Goal: Task Accomplishment & Management: Manage account settings

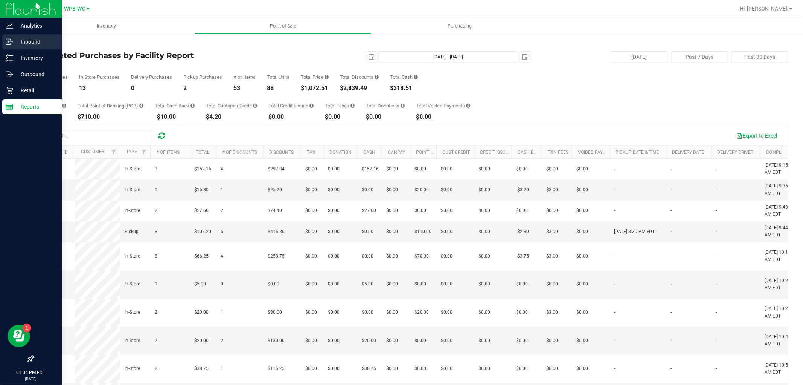
click at [32, 39] on p "Inbound" at bounding box center [35, 41] width 45 height 9
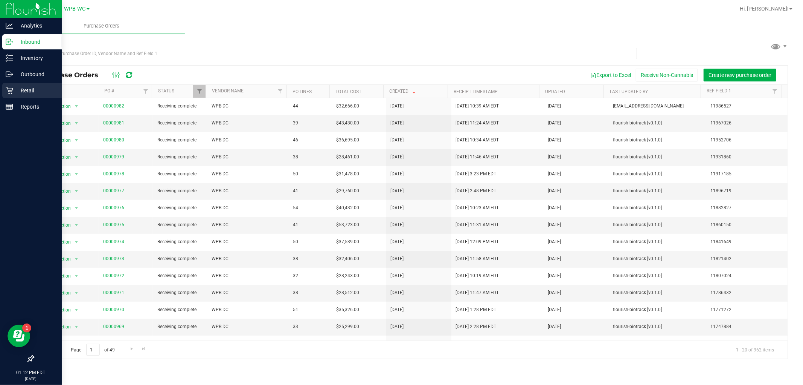
click at [29, 93] on p "Retail" at bounding box center [35, 90] width 45 height 9
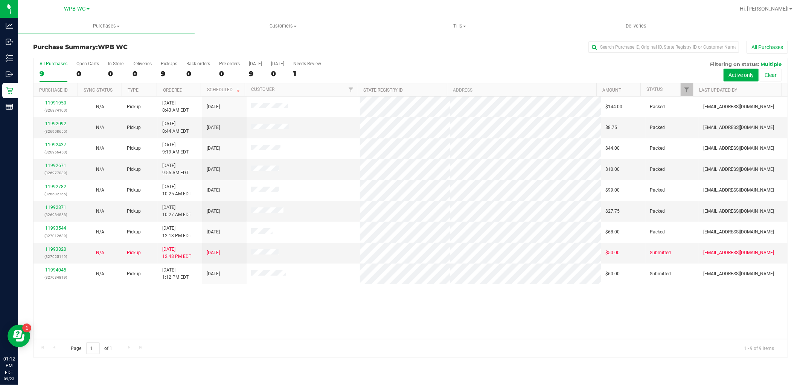
click at [370, 319] on div "11991950 (326874100) N/A Pickup [DATE] 8:43 AM EDT 9/23/2025 $144.00 Packed [EM…" at bounding box center [411, 217] width 754 height 242
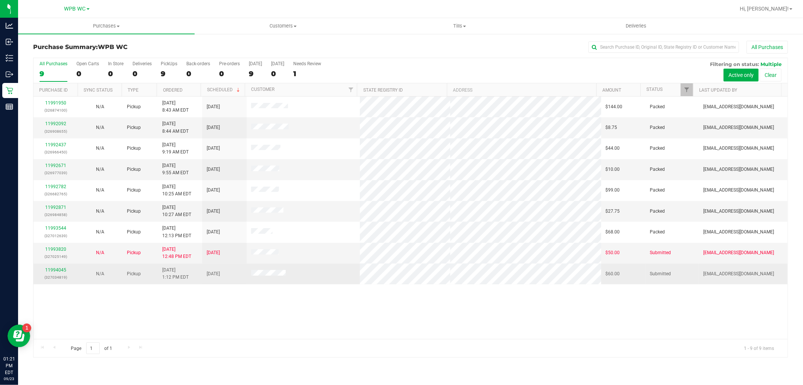
click at [51, 273] on p "(327034819)" at bounding box center [55, 276] width 35 height 7
click at [57, 269] on link "11994045" at bounding box center [55, 269] width 21 height 5
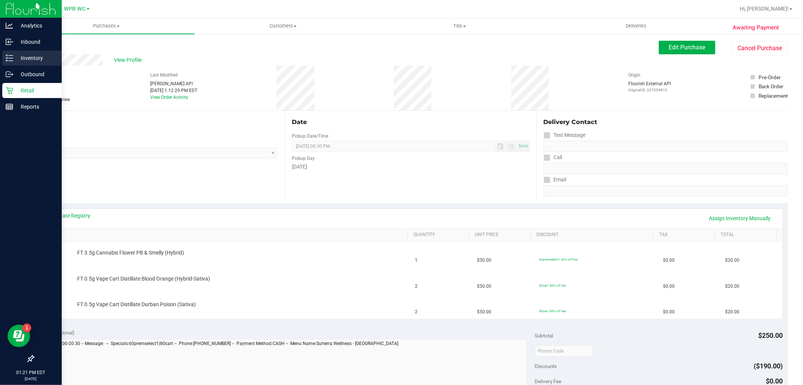
click at [18, 61] on p "Inventory" at bounding box center [35, 57] width 45 height 9
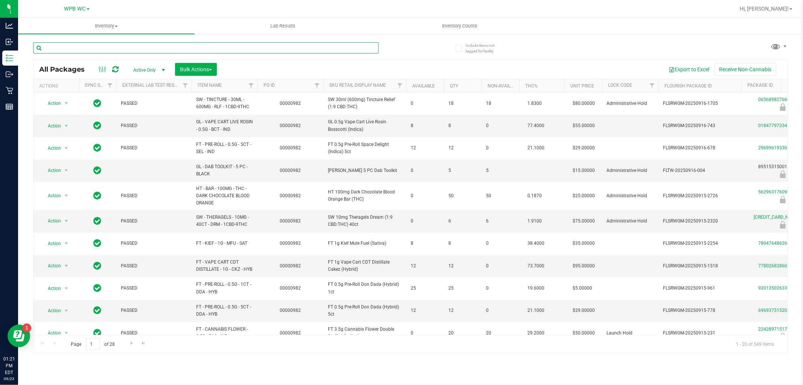
click at [142, 50] on input "text" at bounding box center [206, 47] width 346 height 11
type input "blood orange"
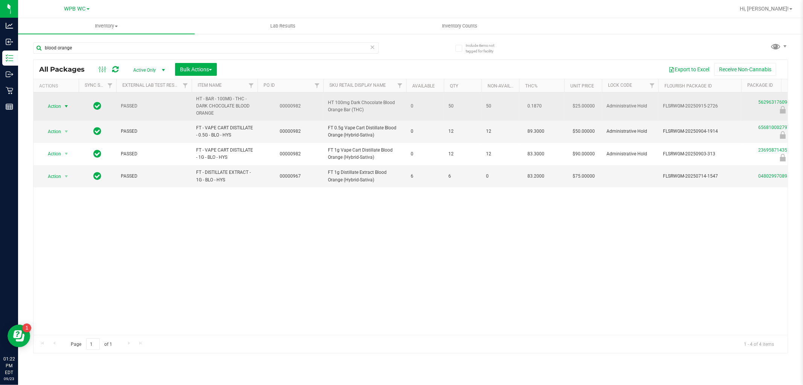
click at [61, 103] on span "Action" at bounding box center [51, 106] width 20 height 11
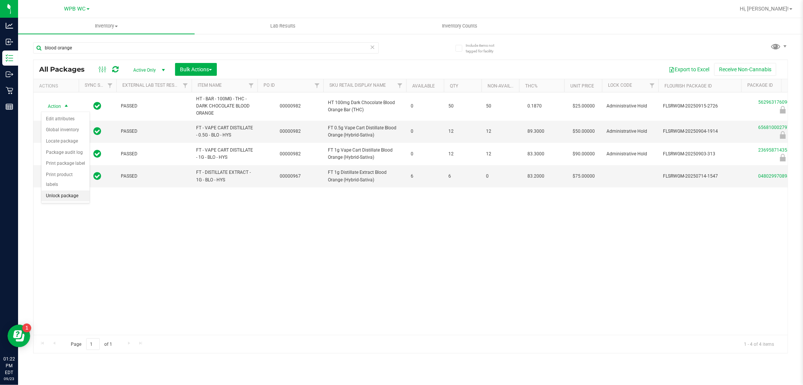
click at [65, 196] on li "Unlock package" at bounding box center [65, 195] width 48 height 11
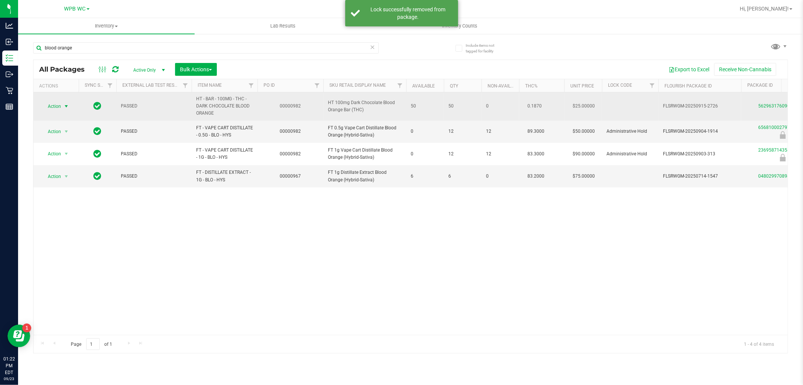
click at [55, 106] on span "Action" at bounding box center [51, 106] width 20 height 11
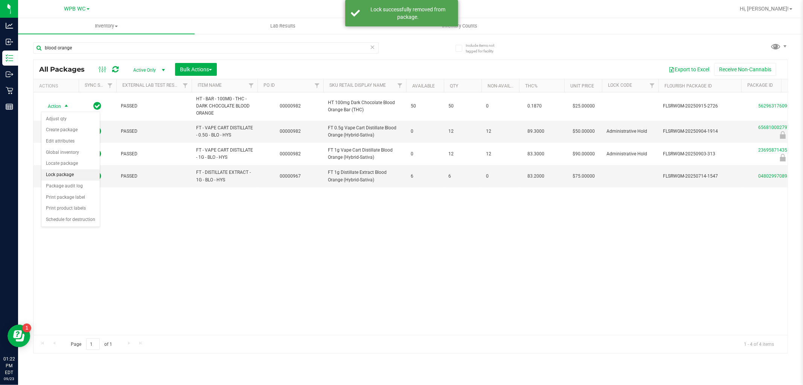
click at [62, 173] on li "Lock package" at bounding box center [70, 174] width 58 height 11
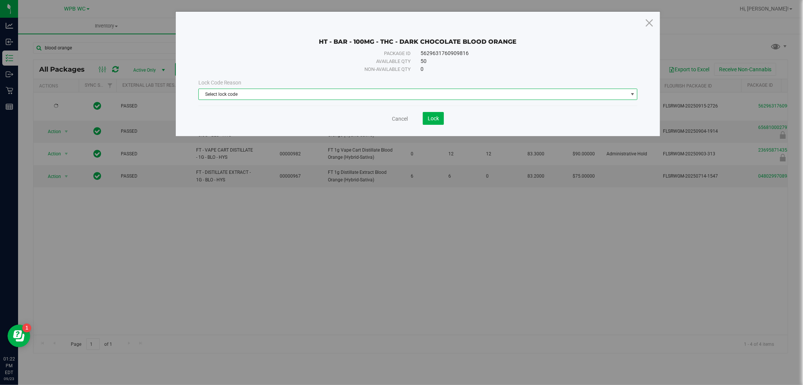
click at [340, 99] on span "Select lock code" at bounding box center [413, 94] width 429 height 11
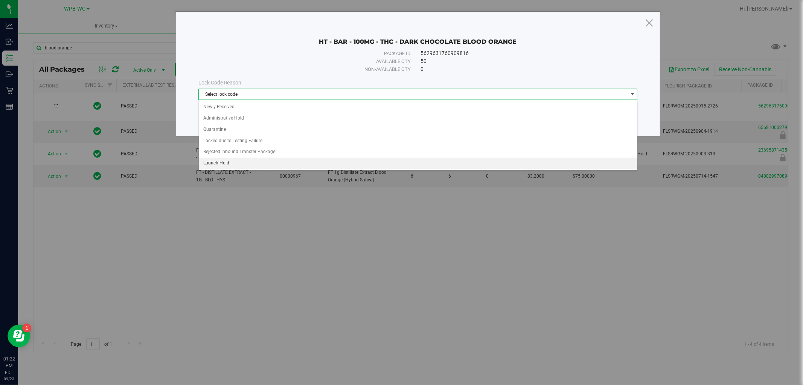
click at [272, 159] on li "Launch Hold" at bounding box center [418, 162] width 439 height 11
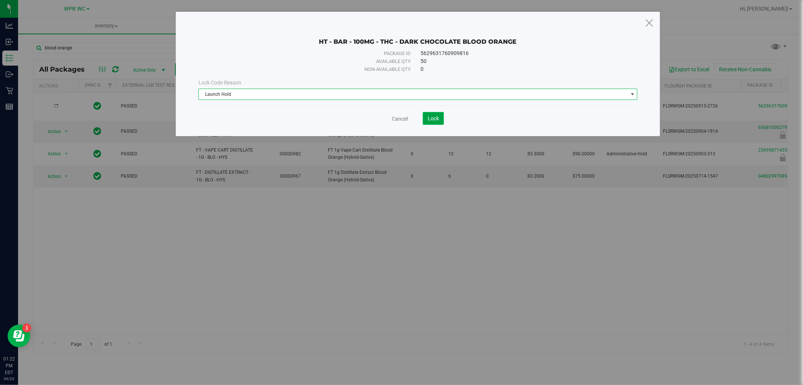
click at [435, 118] on span "Lock" at bounding box center [433, 118] width 11 height 6
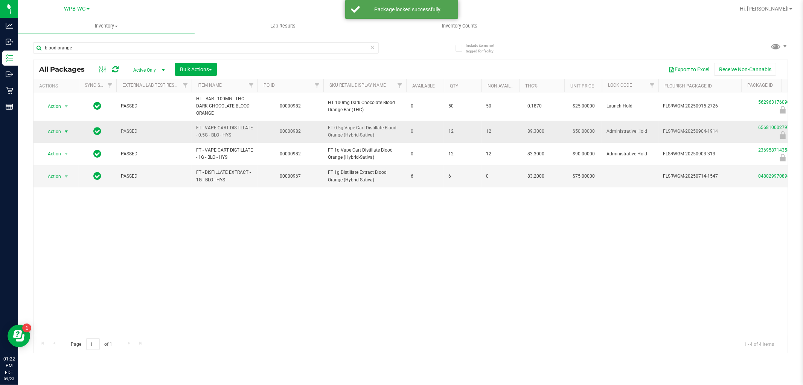
click at [62, 131] on span "select" at bounding box center [66, 131] width 9 height 11
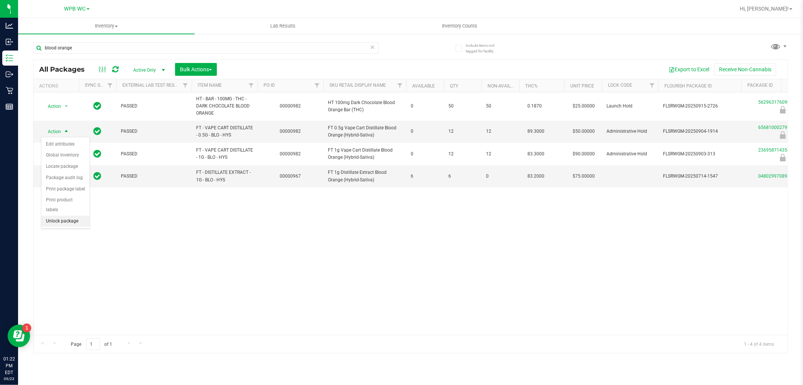
click at [58, 221] on li "Unlock package" at bounding box center [65, 220] width 48 height 11
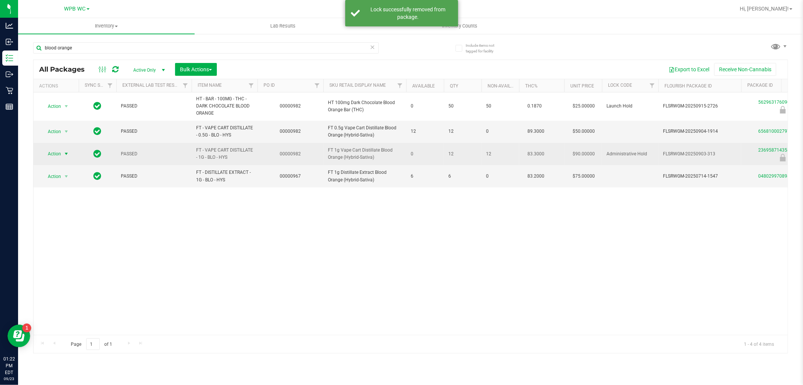
click at [58, 152] on span "Action" at bounding box center [51, 153] width 20 height 11
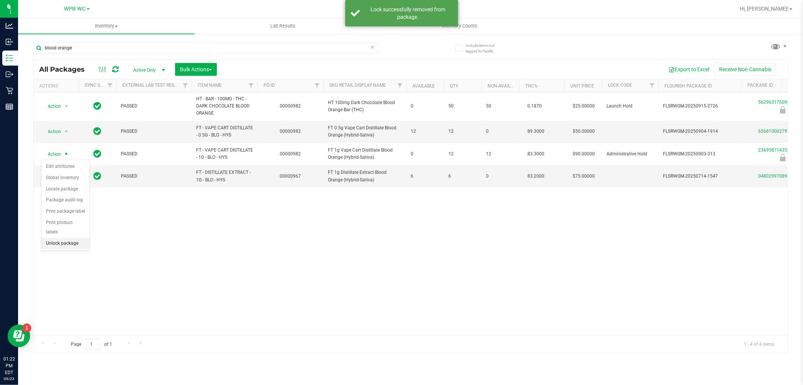
click at [62, 244] on li "Unlock package" at bounding box center [65, 243] width 48 height 11
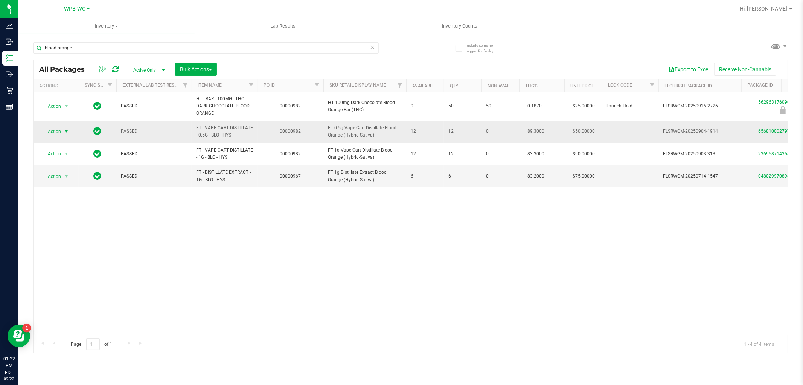
click at [53, 130] on span "Action" at bounding box center [51, 131] width 20 height 11
click at [61, 199] on li "Lock package" at bounding box center [70, 199] width 58 height 11
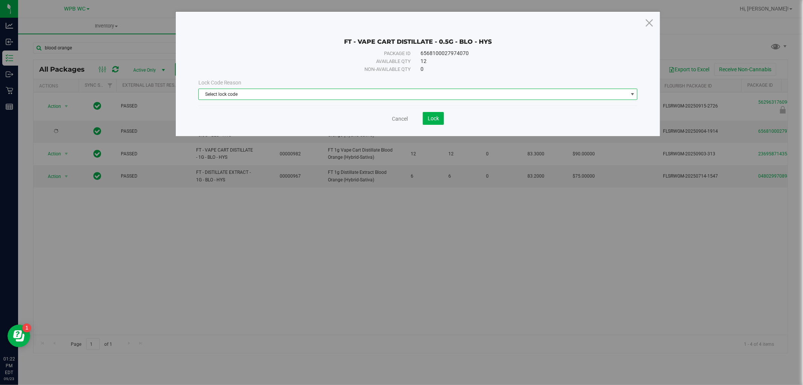
click at [234, 98] on span "Select lock code" at bounding box center [413, 94] width 429 height 11
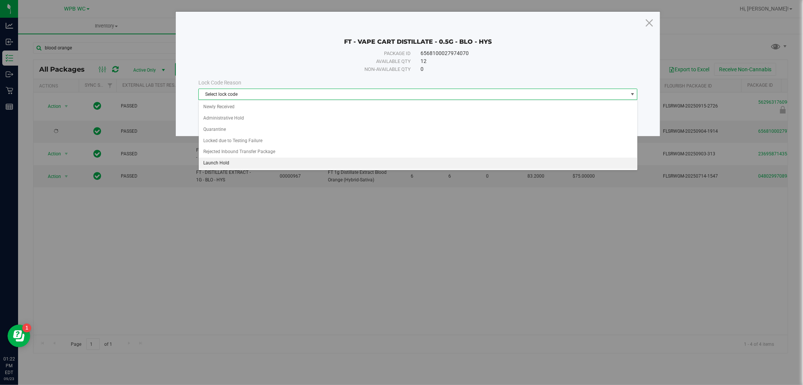
click at [230, 161] on li "Launch Hold" at bounding box center [418, 162] width 439 height 11
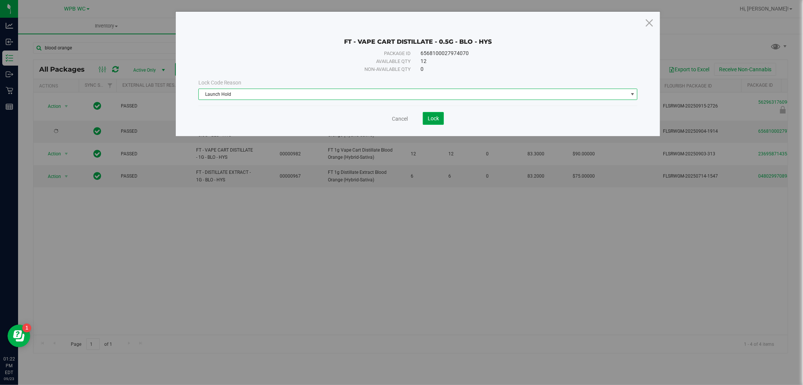
click at [438, 121] on span "Lock" at bounding box center [433, 118] width 11 height 6
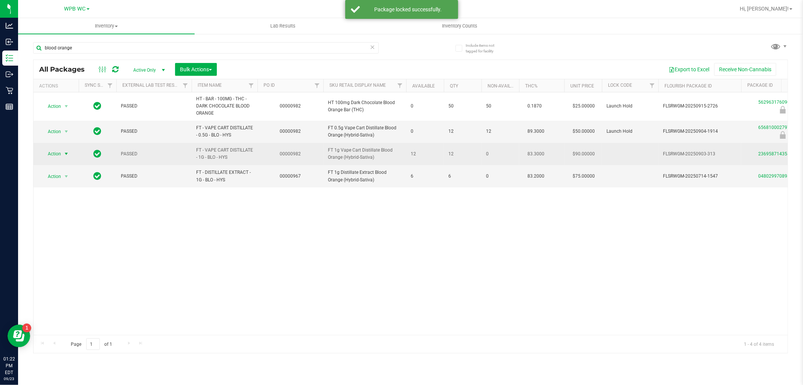
click at [63, 155] on span "select" at bounding box center [66, 154] width 6 height 6
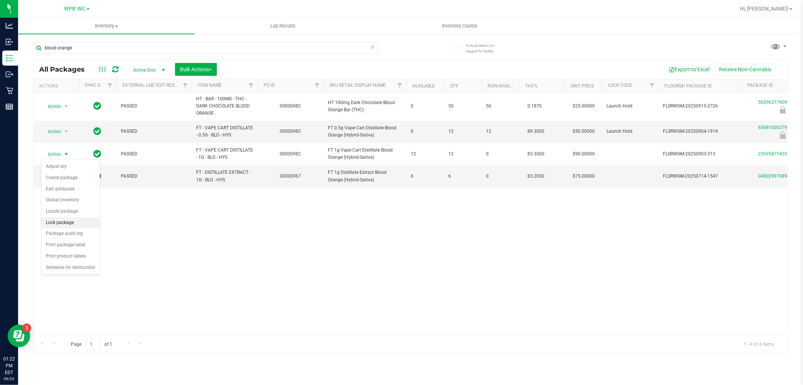
click at [66, 219] on li "Lock package" at bounding box center [70, 222] width 58 height 11
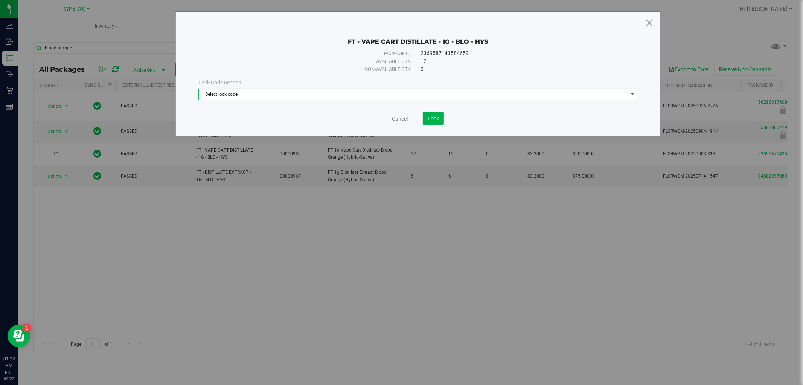
click at [320, 99] on span "Select lock code" at bounding box center [418, 94] width 440 height 11
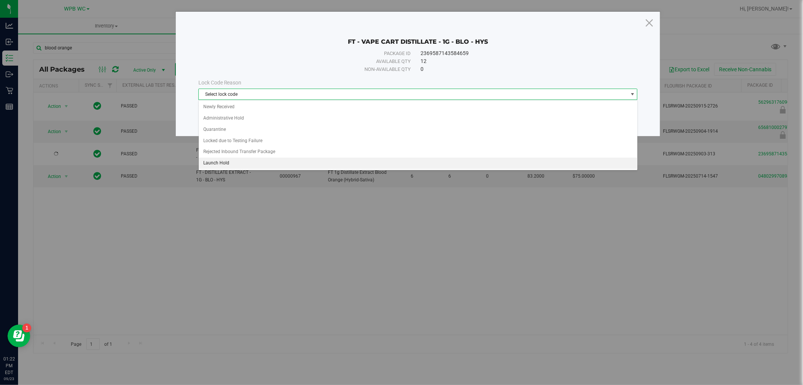
click at [267, 162] on li "Launch Hold" at bounding box center [418, 162] width 439 height 11
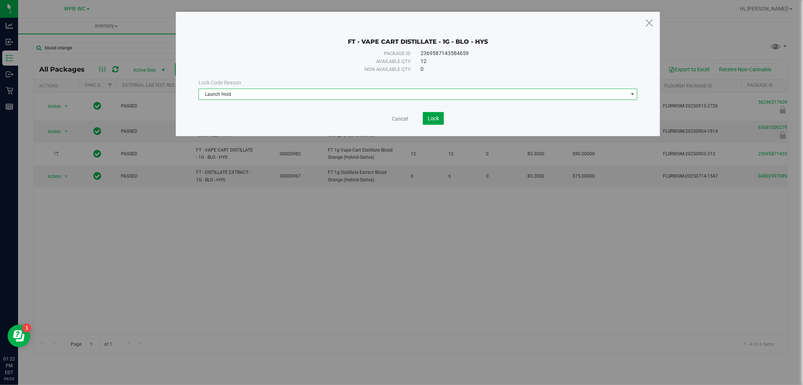
click at [432, 118] on span "Lock" at bounding box center [433, 118] width 11 height 6
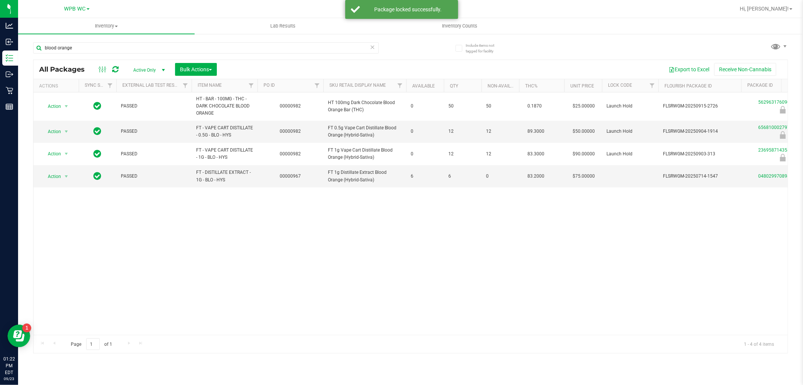
click at [378, 241] on div "Action Action Edit attributes Global inventory Locate package Package audit log…" at bounding box center [411, 213] width 754 height 242
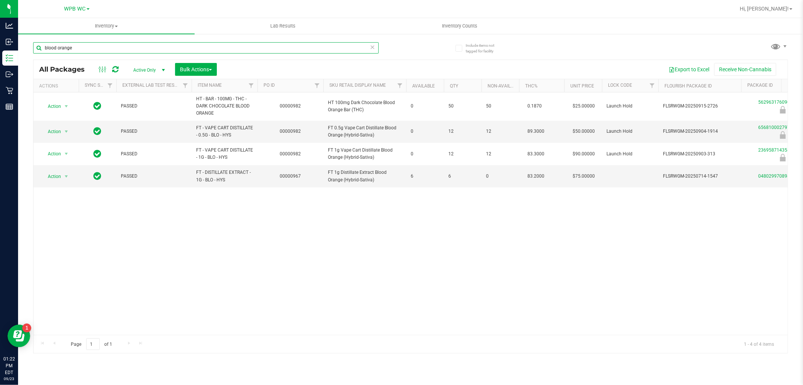
click at [99, 46] on input "blood orange" at bounding box center [206, 47] width 346 height 11
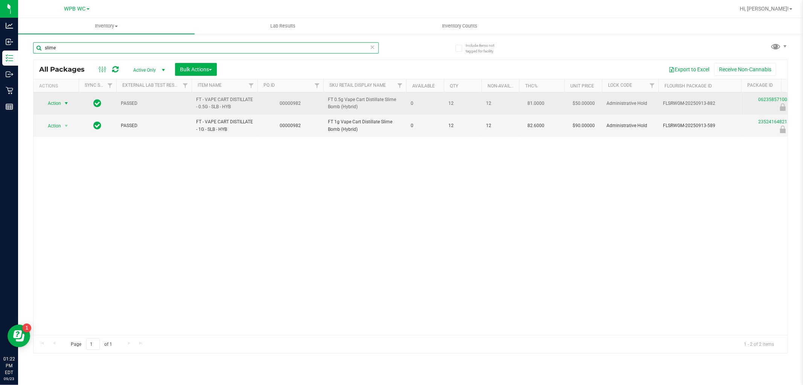
type input "slime"
click at [57, 102] on span "Action" at bounding box center [51, 103] width 20 height 11
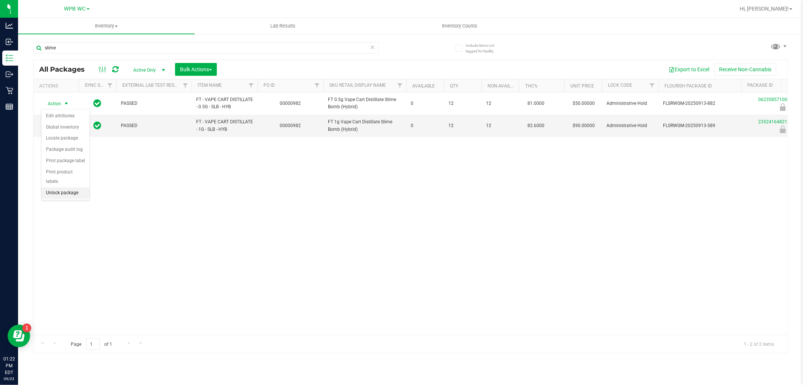
click at [55, 193] on li "Unlock package" at bounding box center [65, 192] width 48 height 11
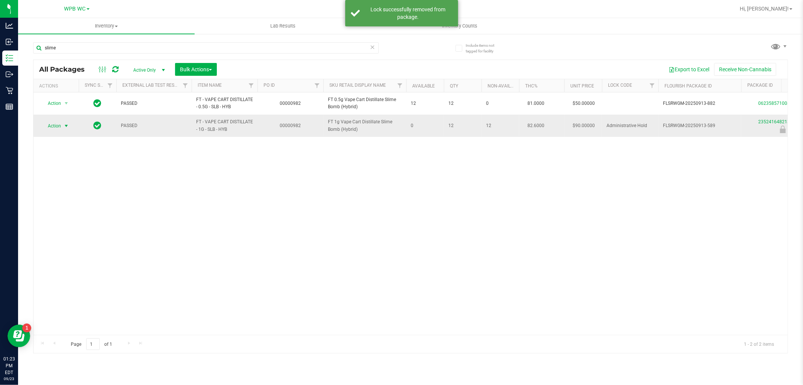
click at [59, 126] on span "Action" at bounding box center [51, 126] width 20 height 11
click at [59, 218] on li "Unlock package" at bounding box center [65, 215] width 48 height 11
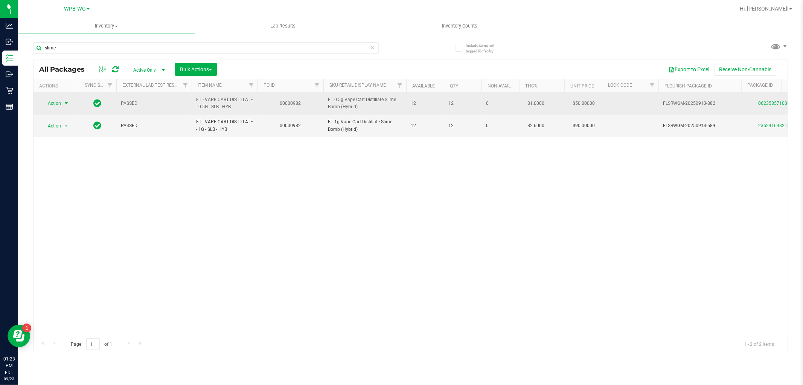
click at [49, 100] on span "Action" at bounding box center [51, 103] width 20 height 11
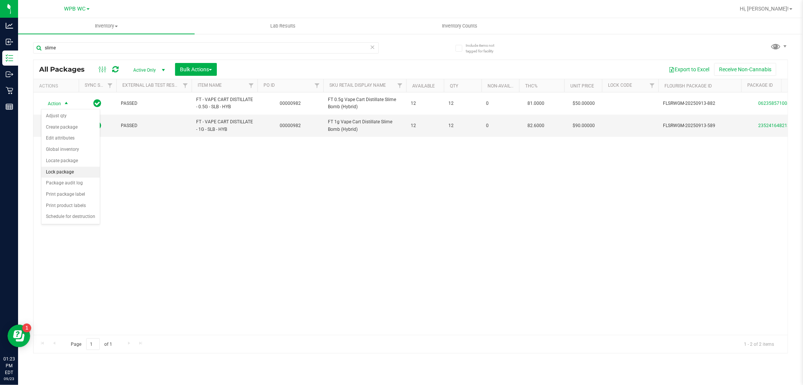
click at [62, 167] on li "Lock package" at bounding box center [70, 171] width 58 height 11
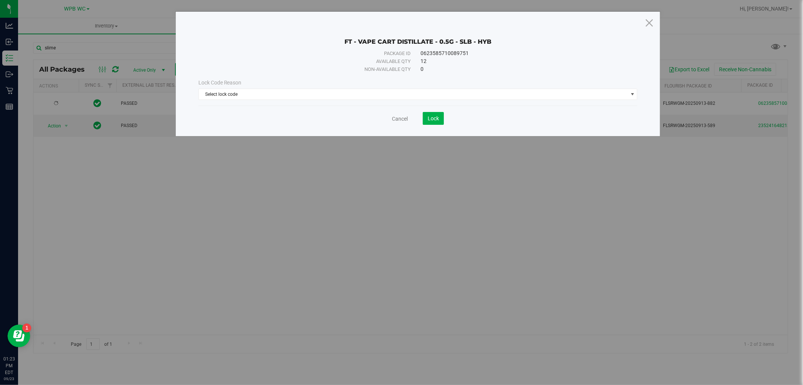
click at [229, 100] on div "Lock Code Reason Select lock code Select lock code Newly Received Administrativ…" at bounding box center [418, 89] width 451 height 32
click at [232, 94] on span "Select lock code" at bounding box center [413, 94] width 429 height 11
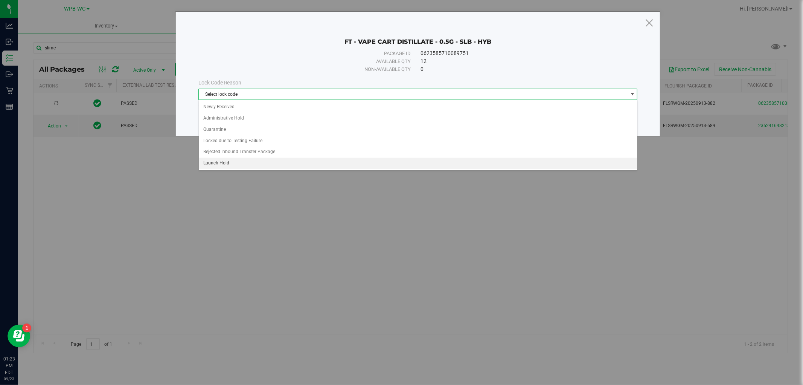
click at [220, 163] on li "Launch Hold" at bounding box center [418, 162] width 439 height 11
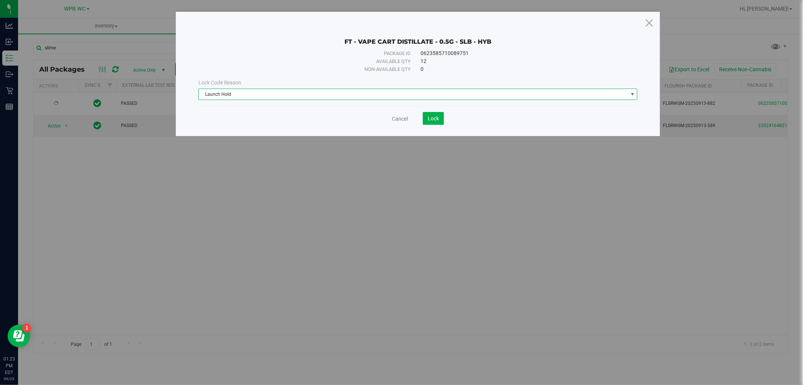
click at [444, 113] on div "Cancel Lock" at bounding box center [418, 118] width 440 height 13
click at [429, 117] on span "Lock" at bounding box center [433, 118] width 11 height 6
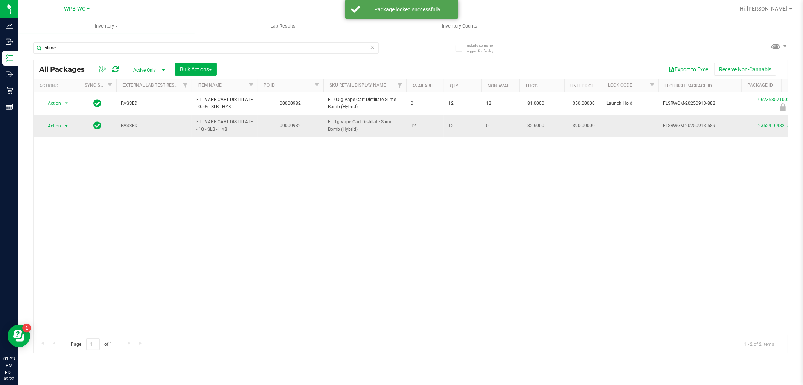
click at [55, 125] on span "Action" at bounding box center [51, 126] width 20 height 11
click at [58, 194] on li "Lock package" at bounding box center [70, 194] width 58 height 11
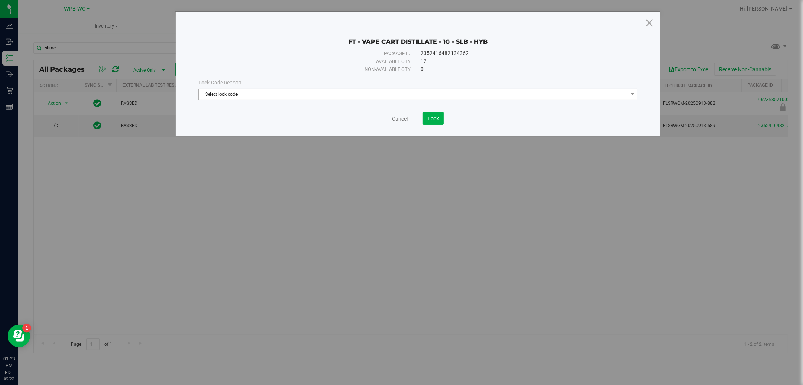
click at [432, 98] on span "Select lock code" at bounding box center [413, 94] width 429 height 11
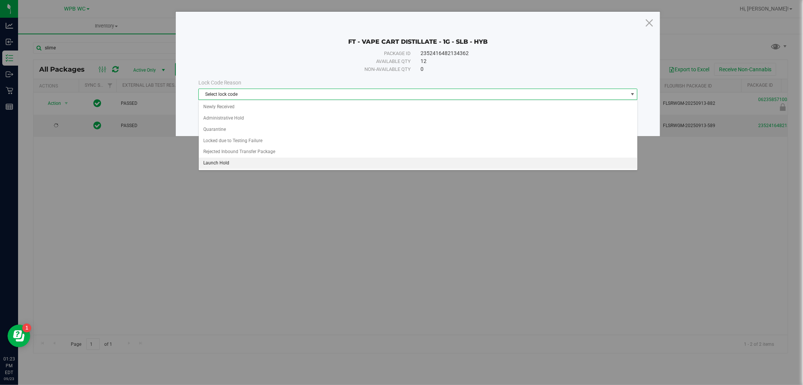
click at [221, 164] on li "Launch Hold" at bounding box center [418, 162] width 439 height 11
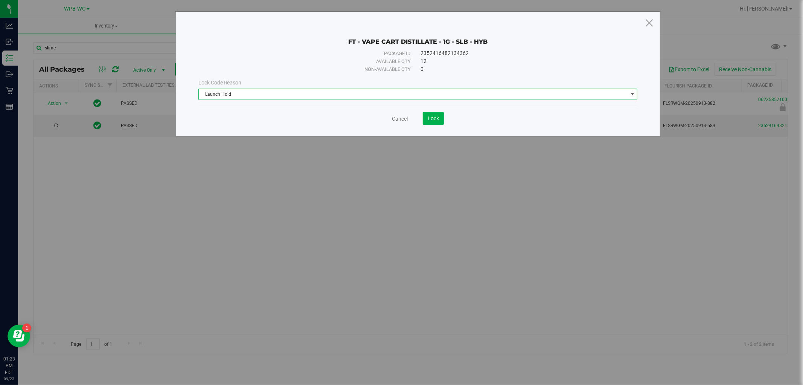
click at [445, 117] on div "Cancel Lock" at bounding box center [418, 118] width 440 height 13
click at [429, 119] on span "Lock" at bounding box center [433, 118] width 11 height 6
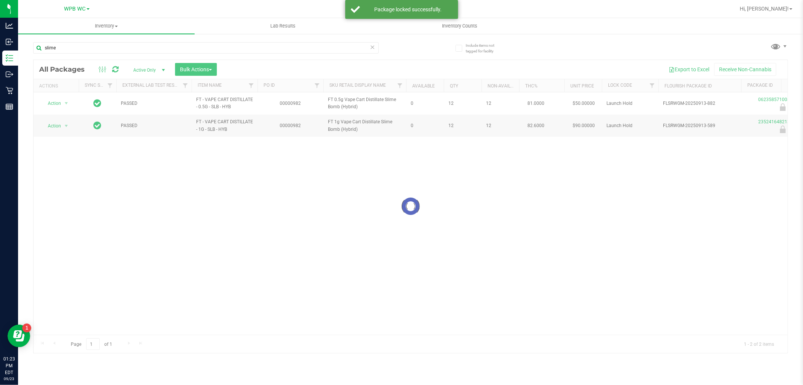
click at [221, 221] on div at bounding box center [411, 206] width 754 height 293
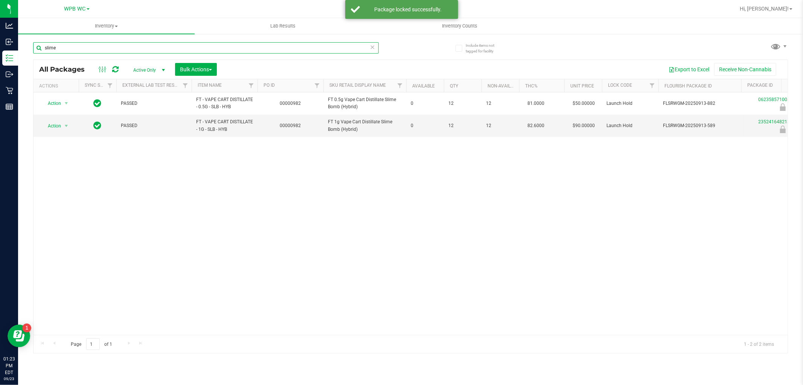
click at [98, 47] on input "slime" at bounding box center [206, 47] width 346 height 11
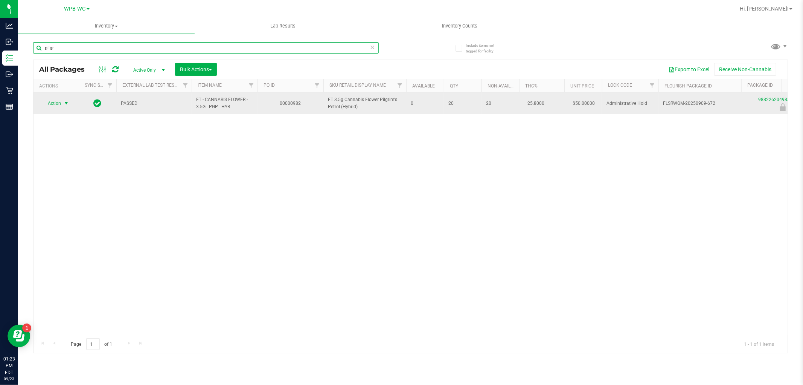
type input "pilgr"
click at [63, 102] on span "select" at bounding box center [66, 103] width 6 height 6
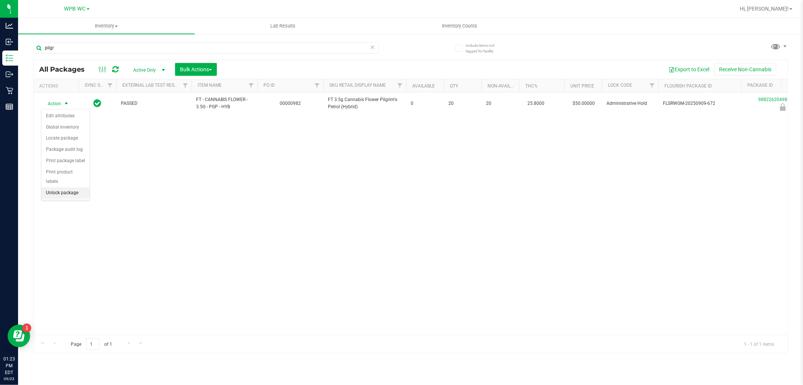
click at [62, 194] on li "Unlock package" at bounding box center [65, 192] width 48 height 11
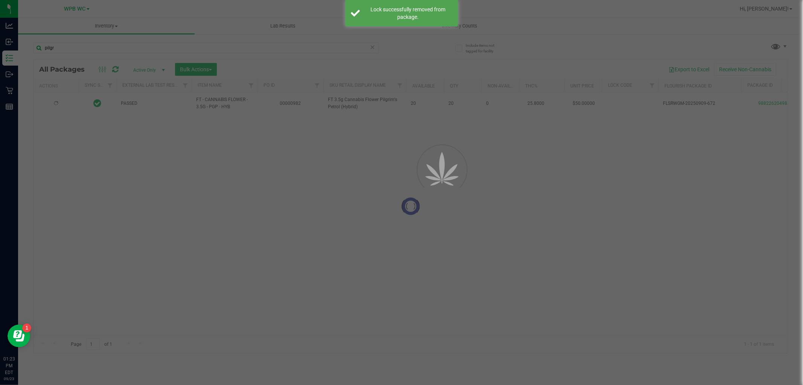
click at [58, 105] on div at bounding box center [411, 206] width 754 height 293
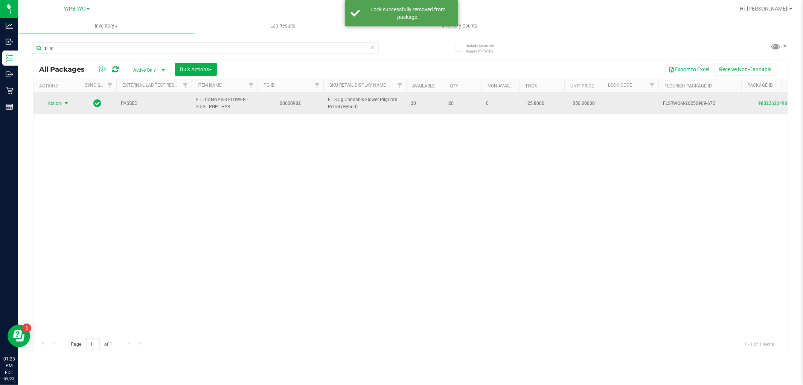
click at [63, 103] on span "select" at bounding box center [66, 103] width 6 height 6
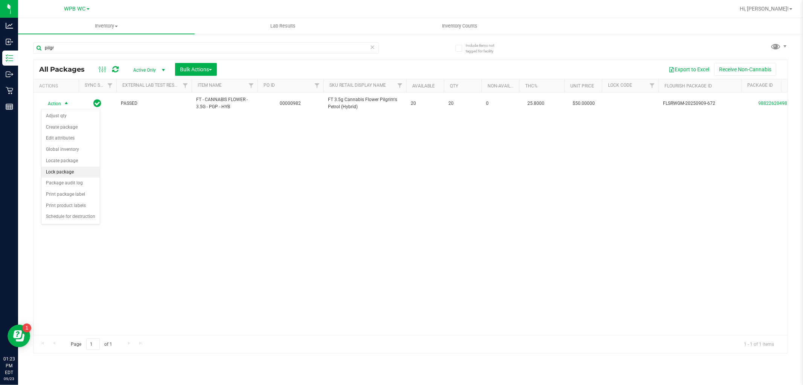
click at [63, 169] on li "Lock package" at bounding box center [70, 171] width 58 height 11
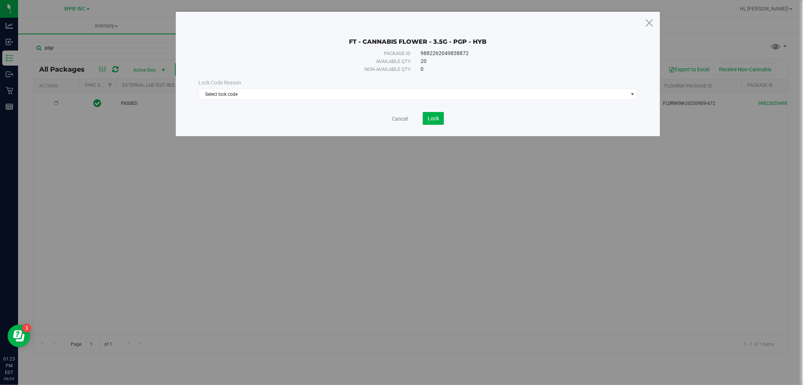
click at [212, 88] on div "Lock Code Reason Select lock code Select lock code Newly Received Administrativ…" at bounding box center [418, 89] width 451 height 21
click at [216, 90] on span "Select lock code" at bounding box center [413, 94] width 429 height 11
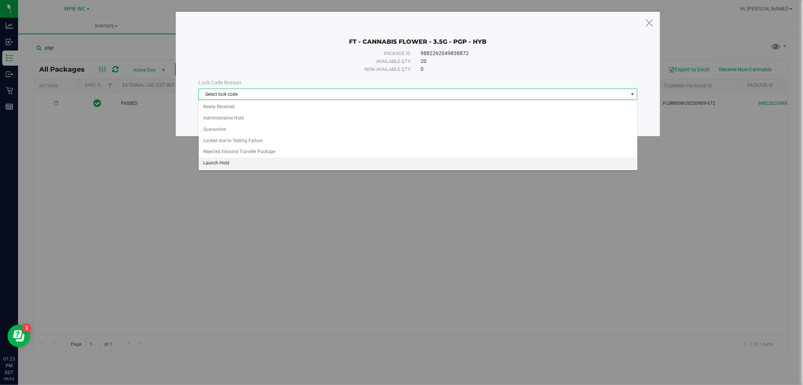
click at [227, 162] on li "Launch Hold" at bounding box center [418, 162] width 439 height 11
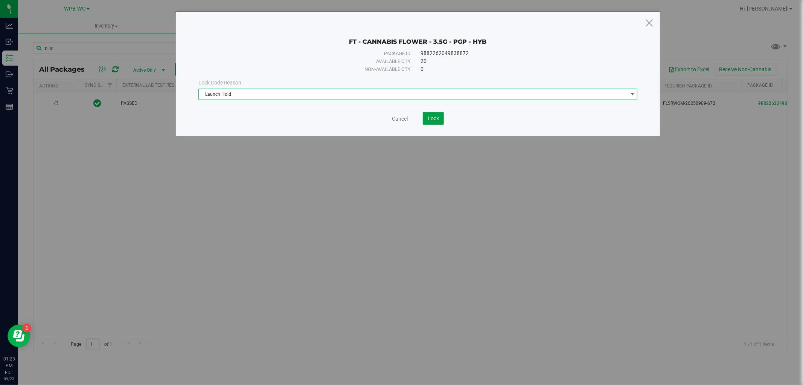
click at [439, 118] on span "Lock" at bounding box center [433, 118] width 11 height 6
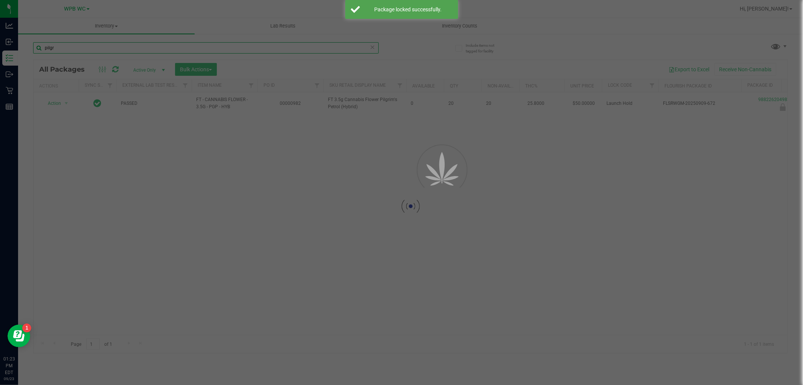
click at [69, 46] on input "pilgr" at bounding box center [206, 47] width 346 height 11
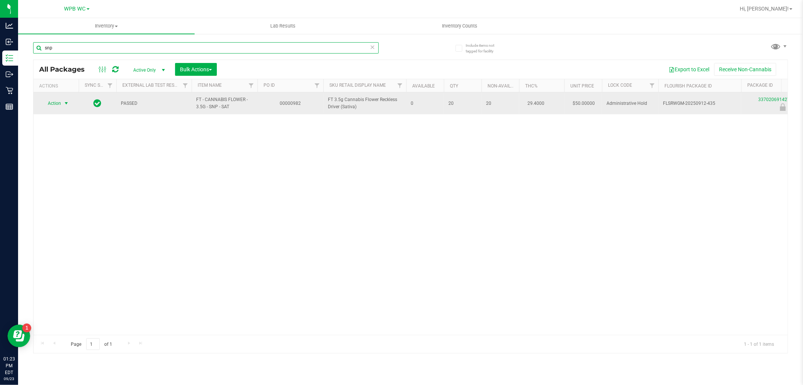
type input "snp"
click at [63, 104] on span "select" at bounding box center [66, 103] width 9 height 11
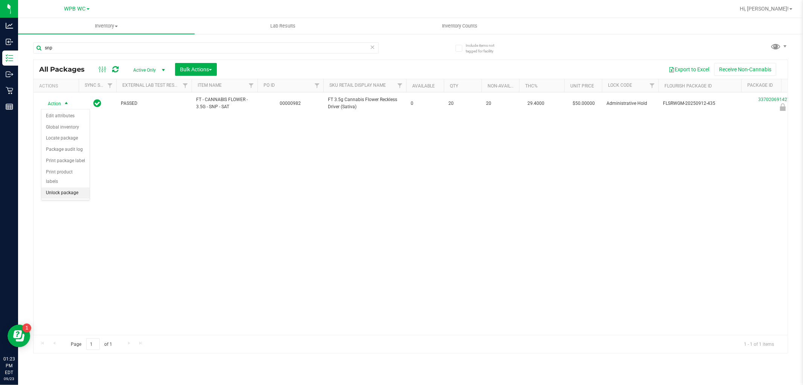
click at [60, 194] on li "Unlock package" at bounding box center [65, 192] width 48 height 11
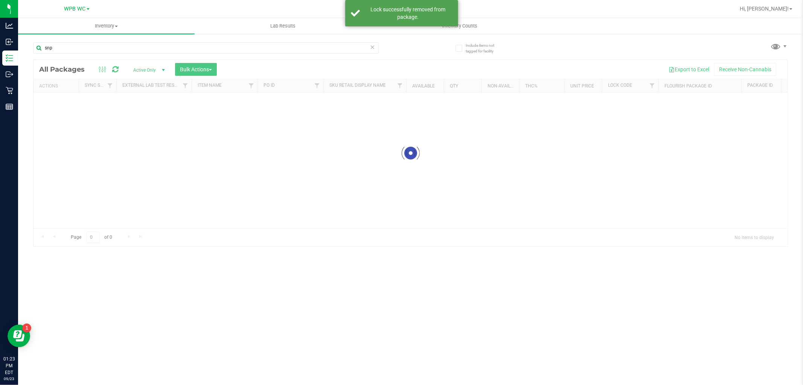
click at [57, 102] on div at bounding box center [411, 153] width 754 height 186
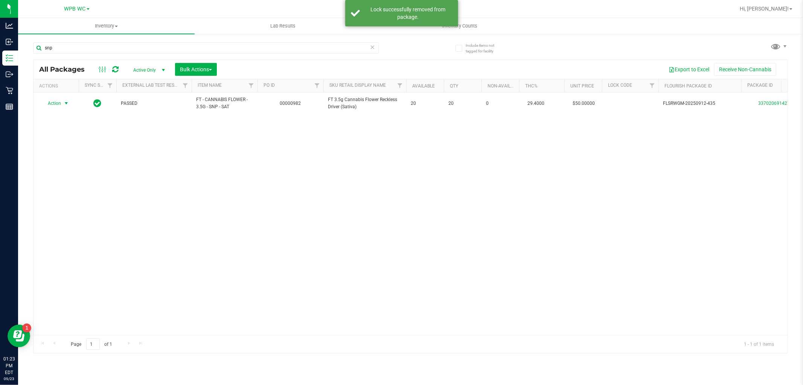
click at [58, 103] on span "Action" at bounding box center [51, 103] width 20 height 11
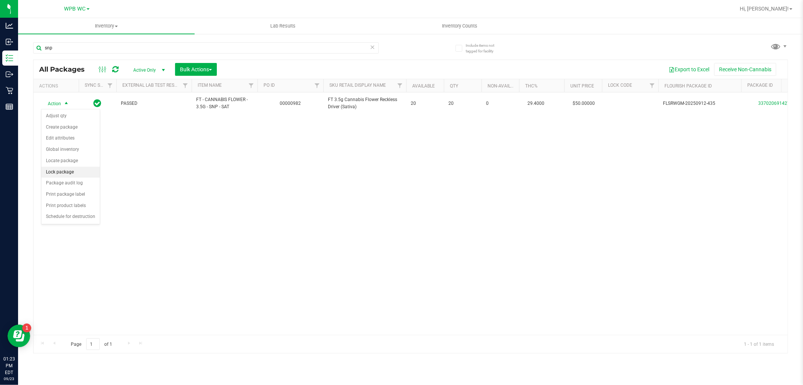
click at [65, 173] on li "Lock package" at bounding box center [70, 171] width 58 height 11
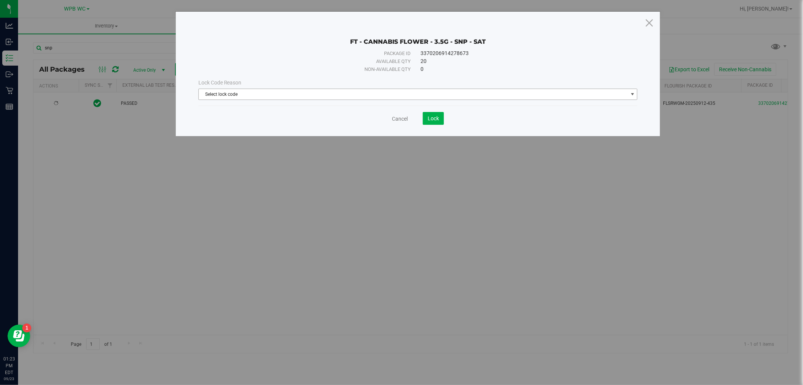
click at [388, 96] on span "Select lock code" at bounding box center [413, 94] width 429 height 11
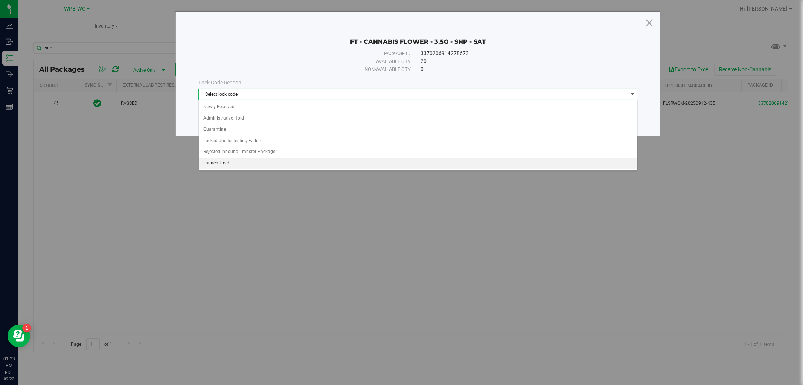
click at [260, 162] on li "Launch Hold" at bounding box center [418, 162] width 439 height 11
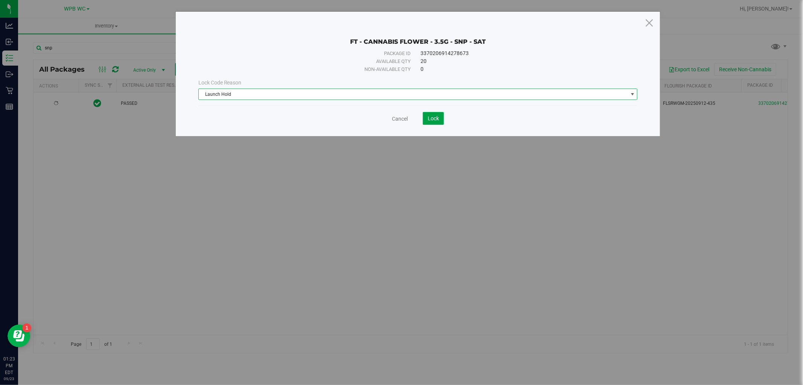
click at [434, 119] on span "Lock" at bounding box center [433, 118] width 11 height 6
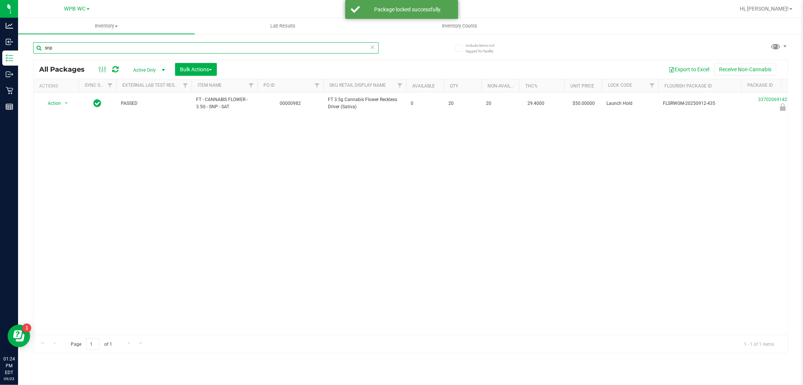
click at [104, 50] on input "snp" at bounding box center [206, 47] width 346 height 11
click at [125, 43] on input "dls" at bounding box center [206, 47] width 346 height 11
click at [118, 49] on input "dls" at bounding box center [206, 47] width 346 height 11
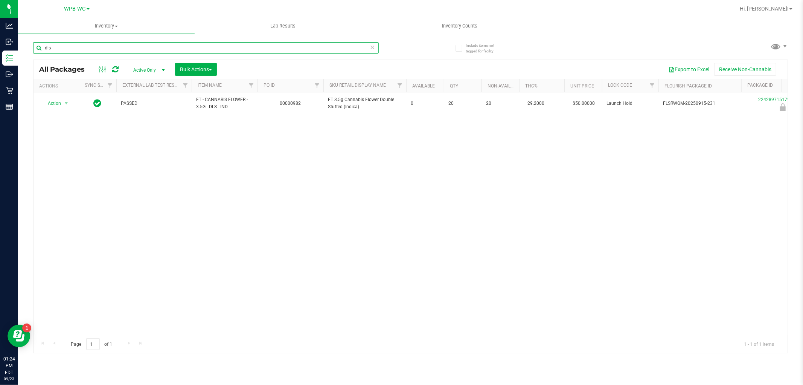
click at [118, 49] on input "dls" at bounding box center [206, 47] width 346 height 11
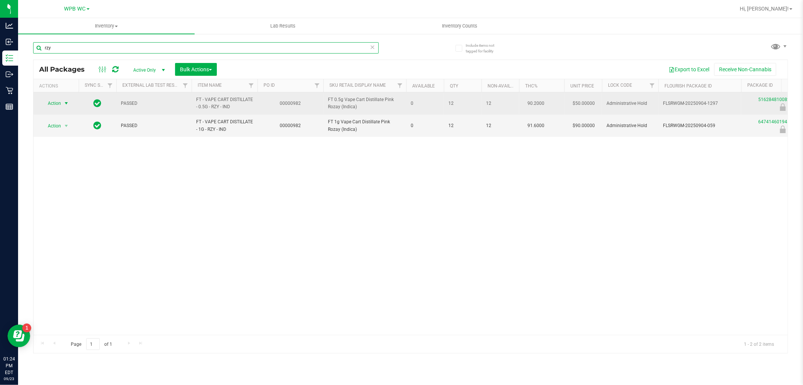
type input "rzy"
click at [61, 101] on span "Action" at bounding box center [51, 103] width 20 height 11
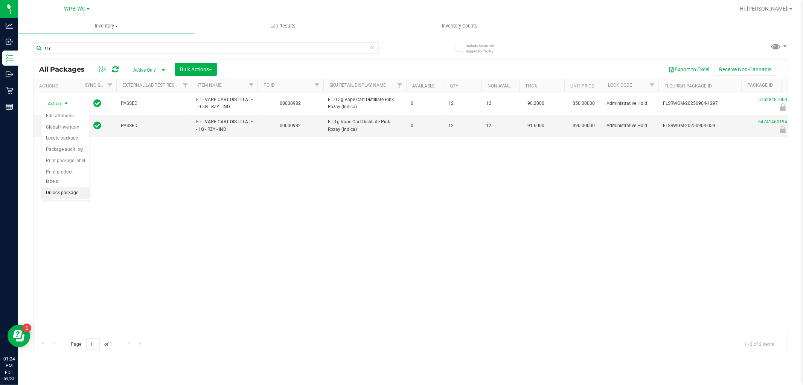
click at [63, 189] on li "Unlock package" at bounding box center [65, 192] width 48 height 11
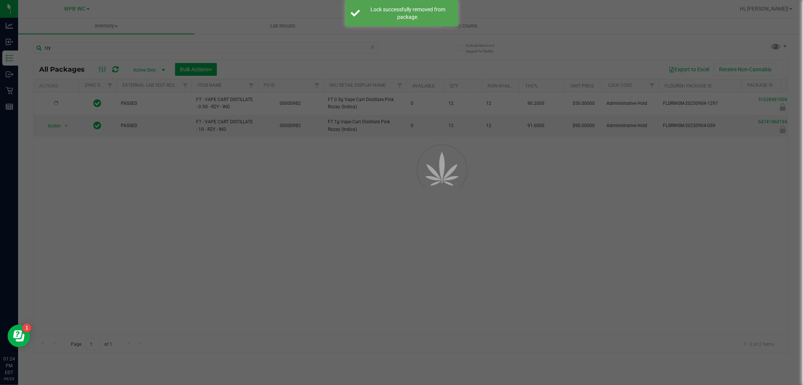
click at [52, 126] on div at bounding box center [401, 192] width 803 height 385
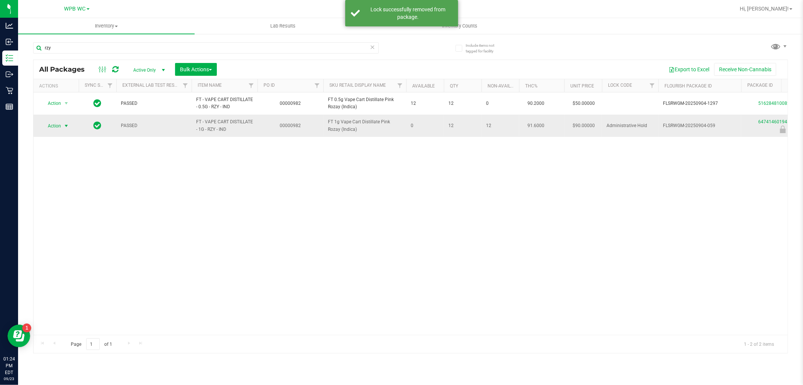
click at [58, 127] on span "Action" at bounding box center [51, 126] width 20 height 11
click at [61, 221] on li "Unlock package" at bounding box center [65, 215] width 48 height 11
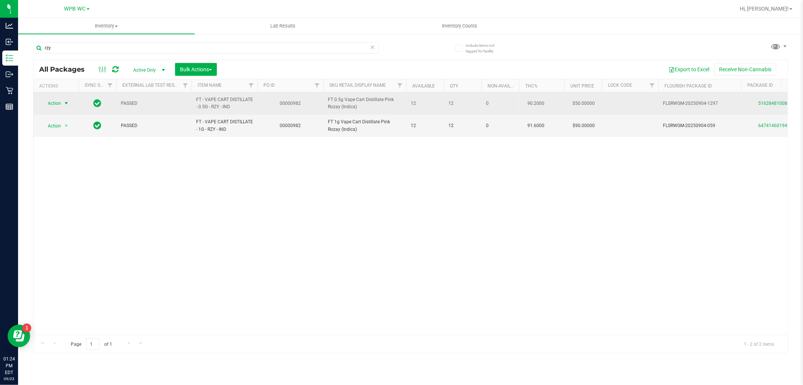
click at [65, 104] on span "select" at bounding box center [66, 103] width 6 height 6
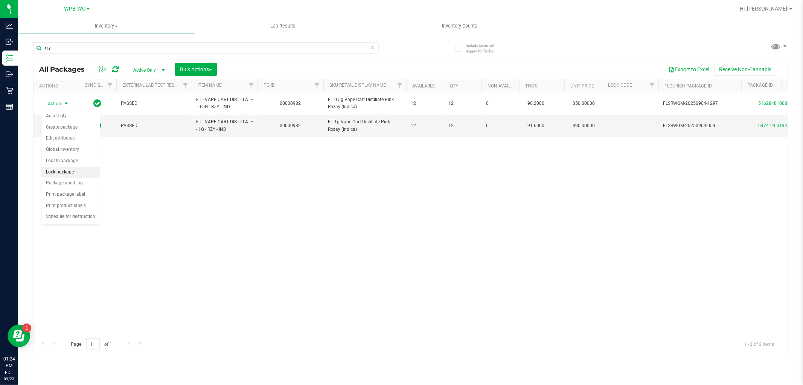
click at [66, 172] on li "Lock package" at bounding box center [70, 171] width 58 height 11
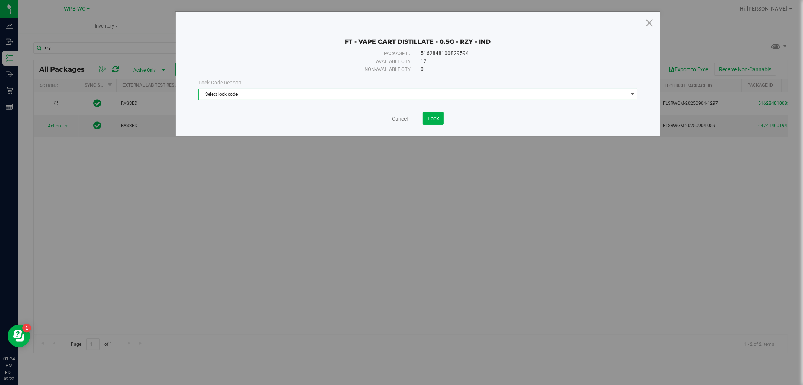
click at [260, 92] on span "Select lock code" at bounding box center [413, 94] width 429 height 11
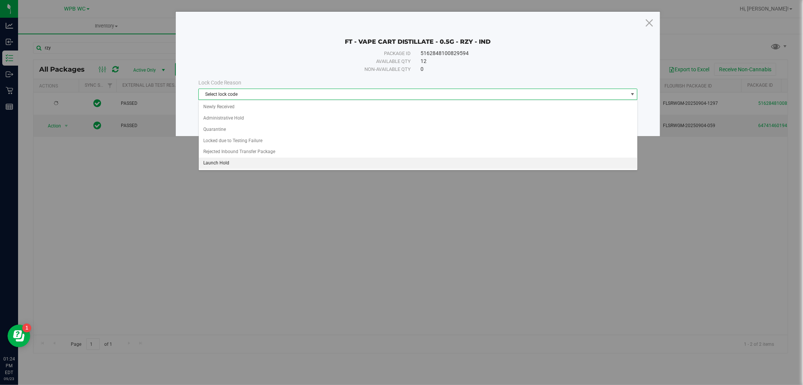
click at [238, 163] on li "Launch Hold" at bounding box center [418, 162] width 439 height 11
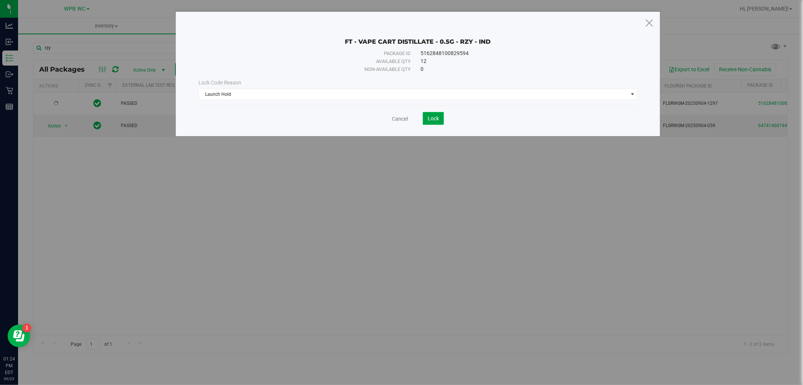
click at [443, 121] on button "Lock" at bounding box center [433, 118] width 21 height 13
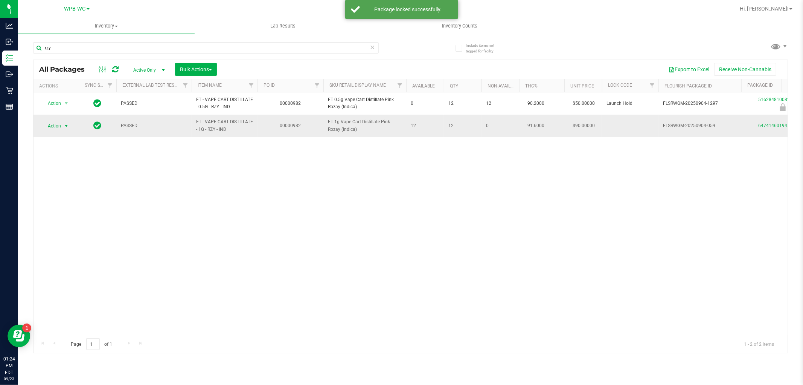
click at [56, 123] on span "Action" at bounding box center [51, 126] width 20 height 11
click at [63, 194] on li "Lock package" at bounding box center [70, 194] width 58 height 11
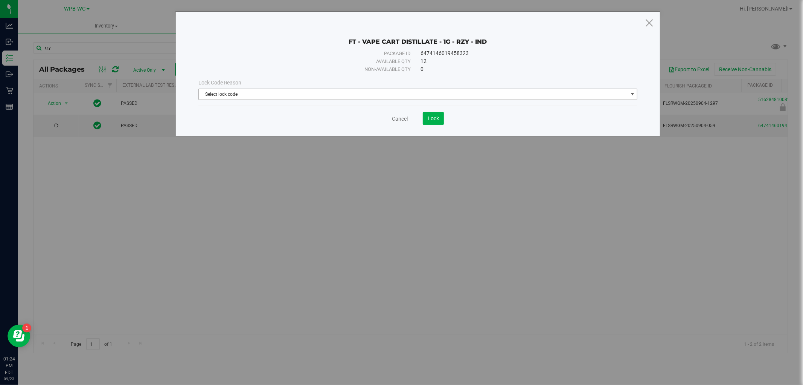
click at [398, 92] on span "Select lock code" at bounding box center [413, 94] width 429 height 11
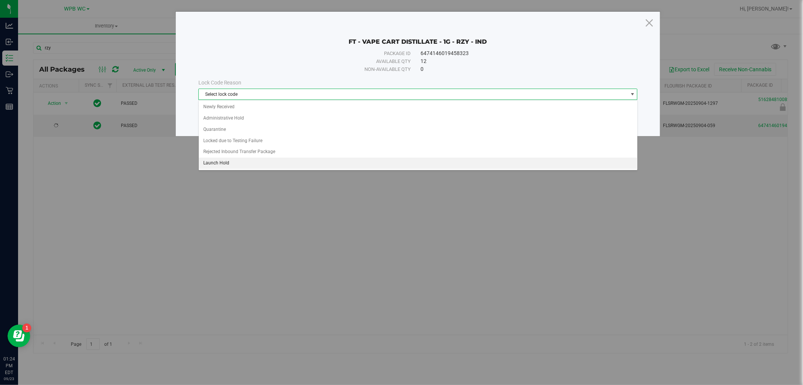
click at [235, 162] on li "Launch Hold" at bounding box center [418, 162] width 439 height 11
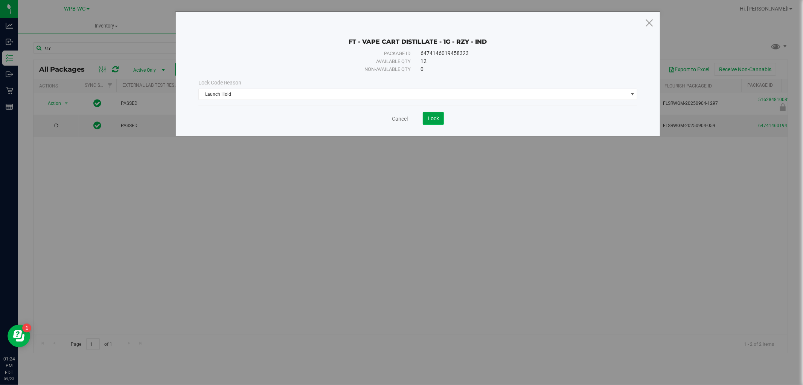
click at [444, 114] on button "Lock" at bounding box center [433, 118] width 21 height 13
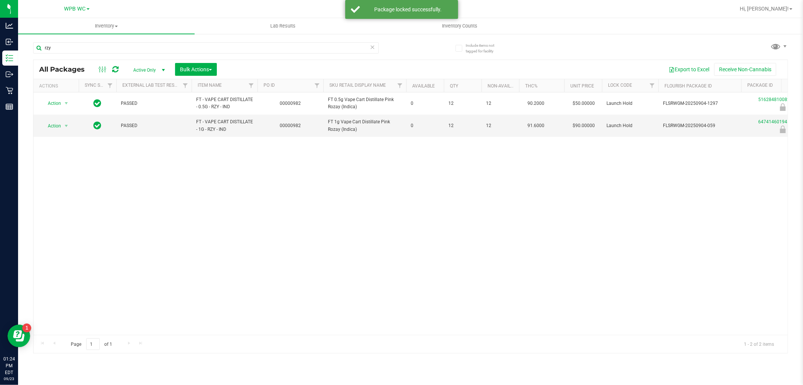
click at [305, 161] on div "Action Action Edit attributes Global inventory Locate package Package audit log…" at bounding box center [411, 213] width 754 height 242
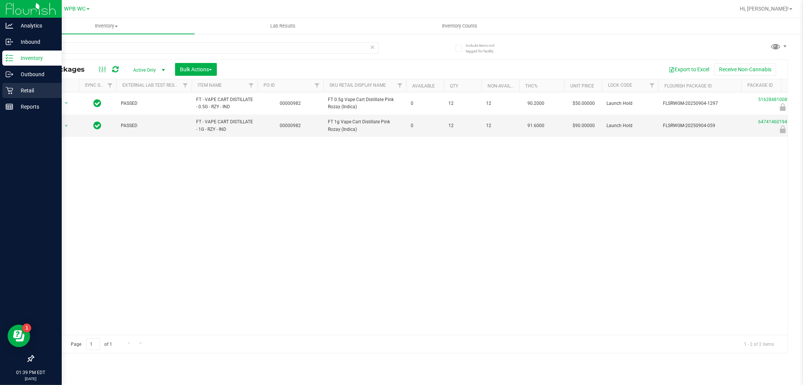
click at [17, 87] on p "Retail" at bounding box center [35, 90] width 45 height 9
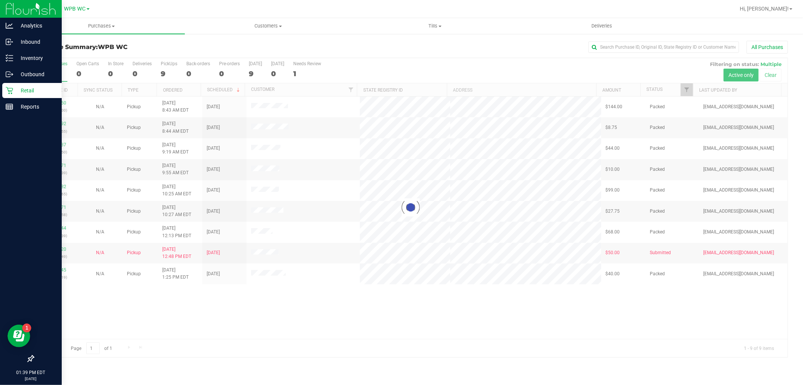
click at [263, 302] on div at bounding box center [411, 207] width 754 height 299
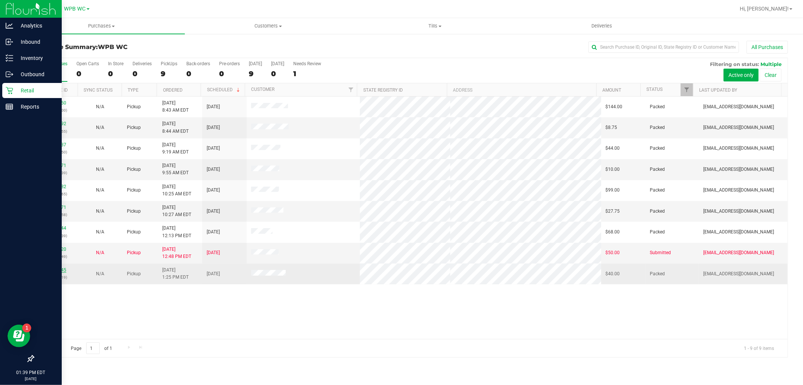
click at [55, 269] on link "11994045" at bounding box center [55, 269] width 21 height 5
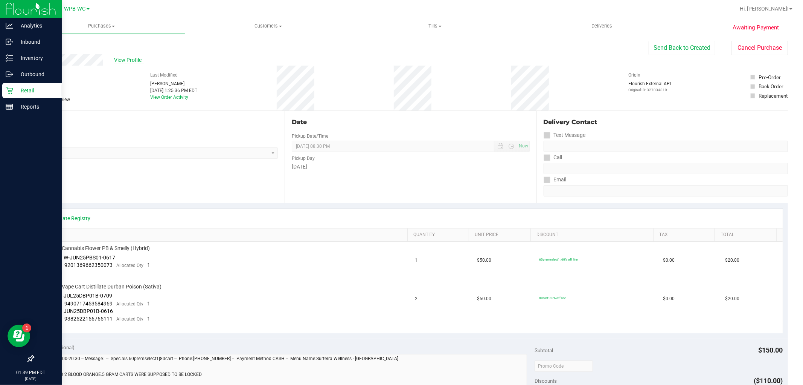
click at [121, 61] on span "View Profile" at bounding box center [129, 60] width 30 height 8
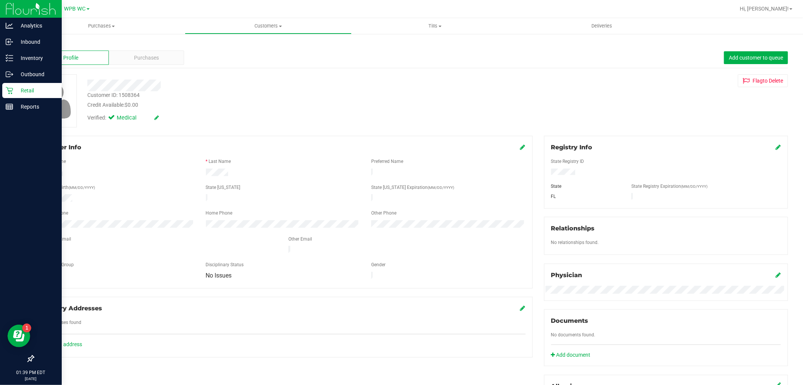
click at [126, 94] on div "Customer ID: 1508364" at bounding box center [113, 95] width 52 height 8
copy div "1508364"
click at [12, 89] on icon at bounding box center [9, 90] width 7 height 7
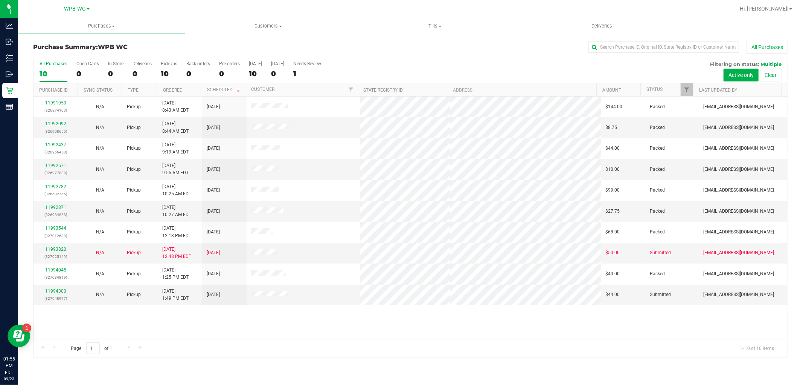
click at [203, 330] on div "11991950 (326874100) N/A Pickup [DATE] 8:43 AM EDT 9/23/2025 $144.00 Packed [EM…" at bounding box center [411, 217] width 754 height 242
click at [60, 288] on link "11994300" at bounding box center [55, 290] width 21 height 5
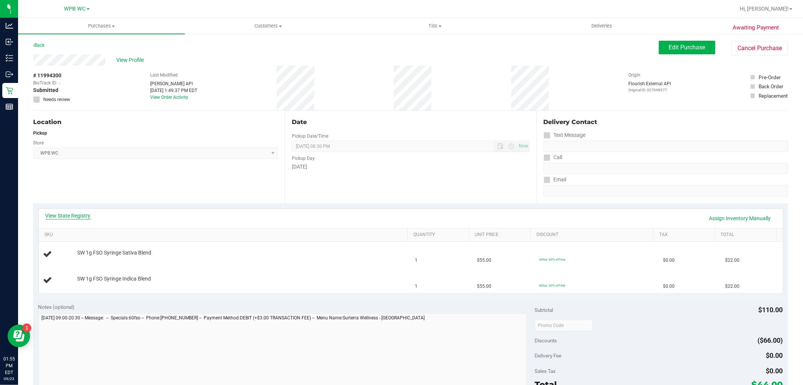
click at [80, 217] on link "View State Registry" at bounding box center [68, 216] width 45 height 8
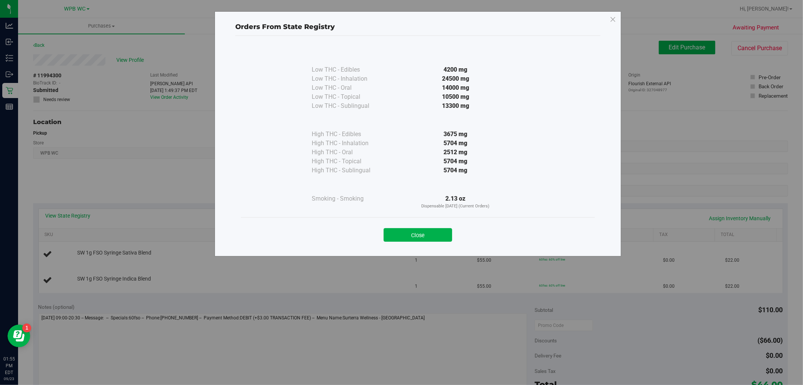
click at [426, 176] on div at bounding box center [455, 184] width 137 height 19
click at [440, 238] on button "Close" at bounding box center [418, 235] width 69 height 14
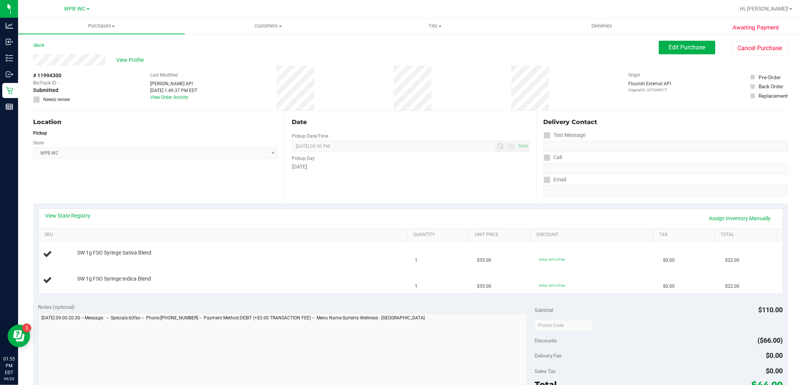
click at [312, 192] on div "Date Pickup Date/Time [DATE] Now [DATE] 08:30 PM Now Pickup Day [DATE]" at bounding box center [411, 157] width 252 height 92
